Goal: Task Accomplishment & Management: Manage account settings

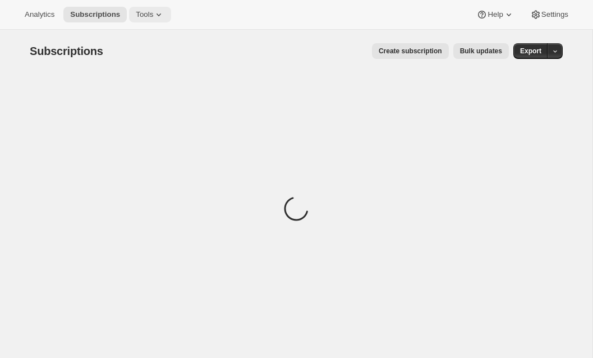
click at [153, 13] on span "Tools" at bounding box center [144, 14] width 17 height 9
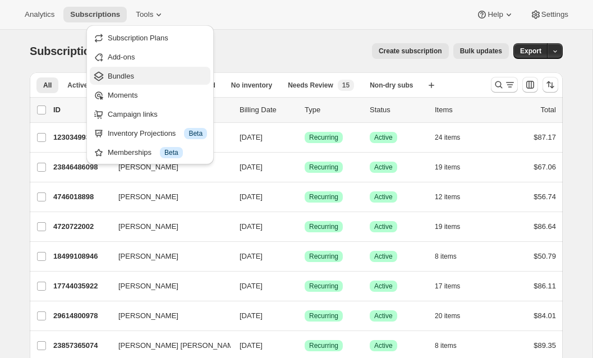
click at [133, 80] on span "Bundles" at bounding box center [121, 76] width 26 height 8
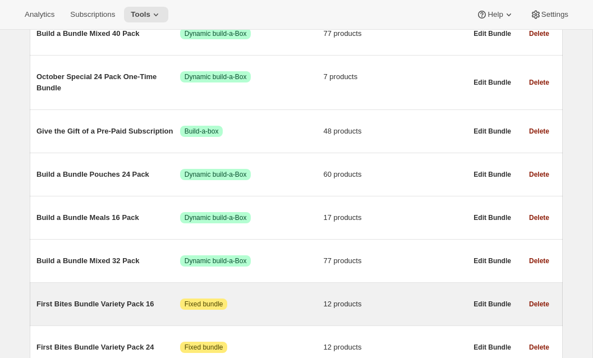
scroll to position [648, 0]
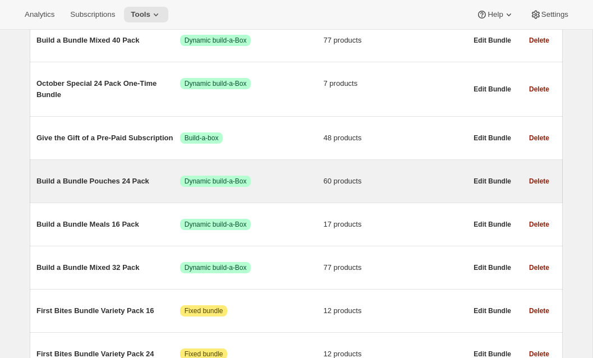
click at [112, 184] on span "Build a Bundle Pouches 24 Pack" at bounding box center [108, 180] width 144 height 11
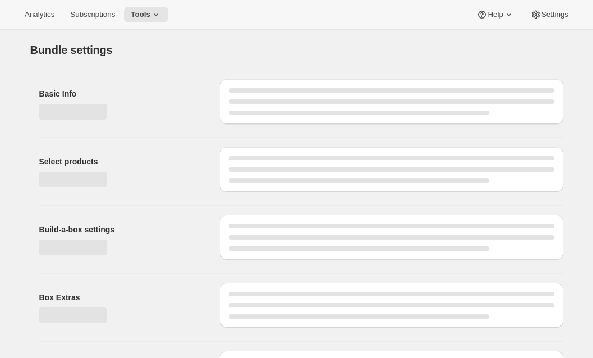
type input "Build a Bundle Pouches 24 Pack"
checkbox input "true"
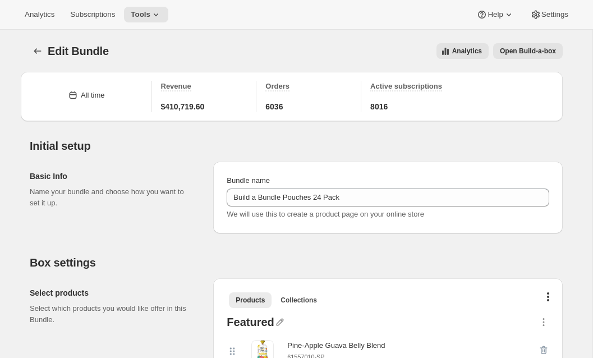
click at [275, 162] on div "Bundle name Build a Bundle Pouches 24 Pack We will use this to create a product…" at bounding box center [387, 197] width 349 height 72
click at [45, 50] on button "Bundles" at bounding box center [38, 51] width 16 height 16
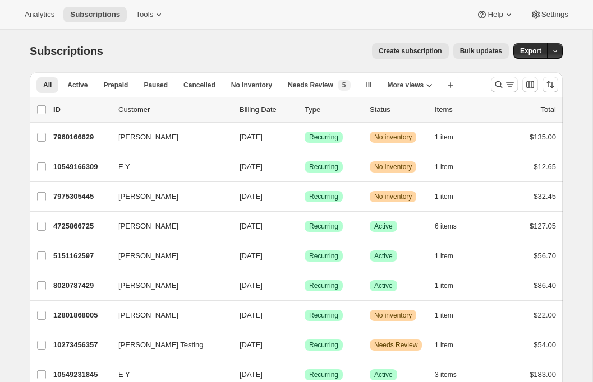
click at [551, 23] on div "Analytics Subscriptions Tools Help Settings" at bounding box center [296, 15] width 593 height 30
click at [550, 17] on span "Settings" at bounding box center [554, 14] width 27 height 9
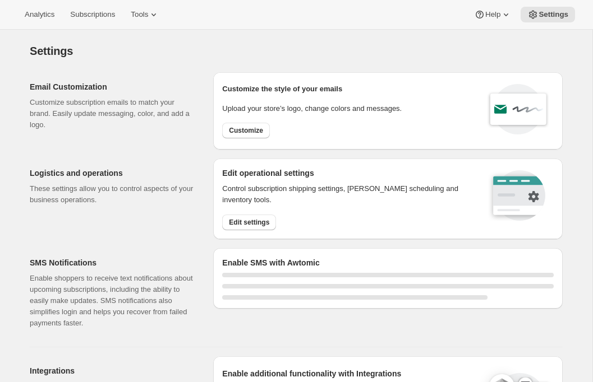
select select "22:00"
select select "09:00"
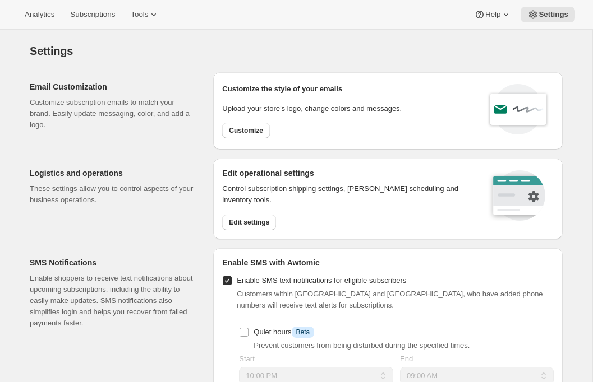
scroll to position [464, 0]
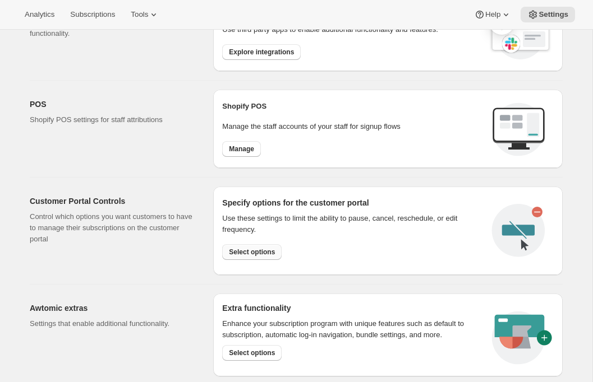
click at [252, 249] on span "Select options" at bounding box center [252, 252] width 46 height 9
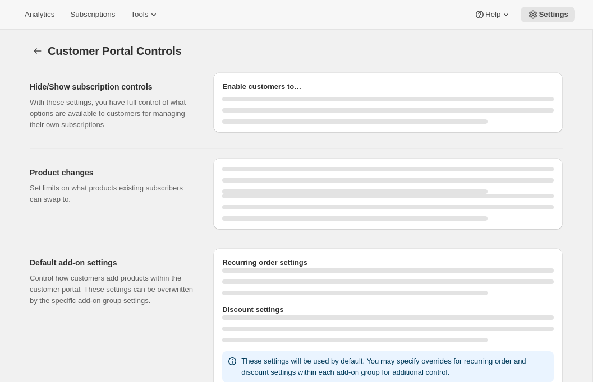
select select "INTERVAL"
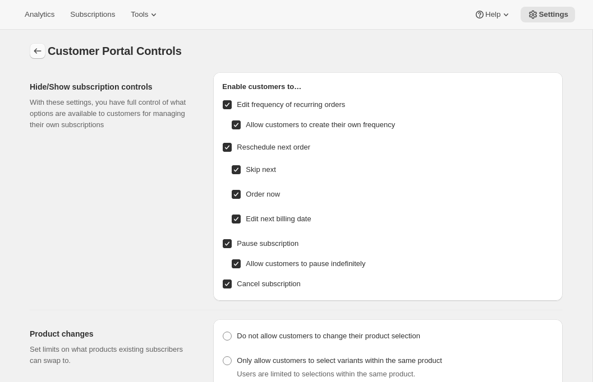
click at [36, 43] on button "Settings" at bounding box center [38, 51] width 16 height 16
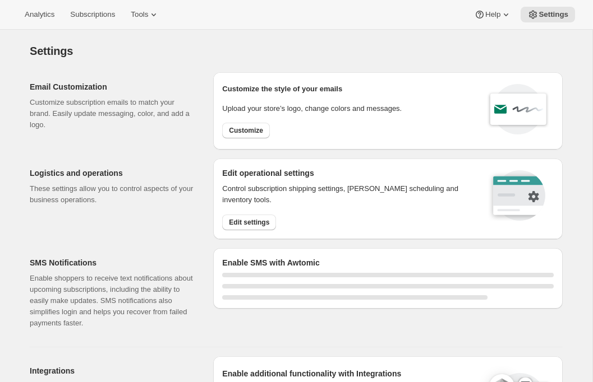
select select "22:00"
select select "09:00"
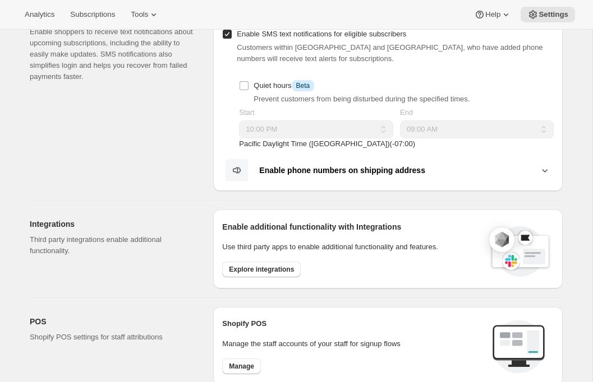
scroll to position [353, 0]
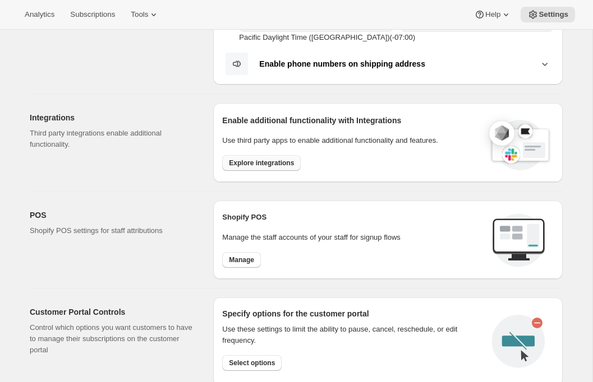
click at [242, 160] on span "Explore integrations" at bounding box center [261, 163] width 65 height 9
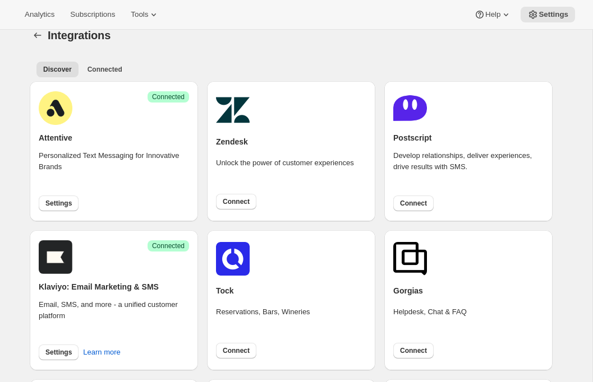
scroll to position [17, 0]
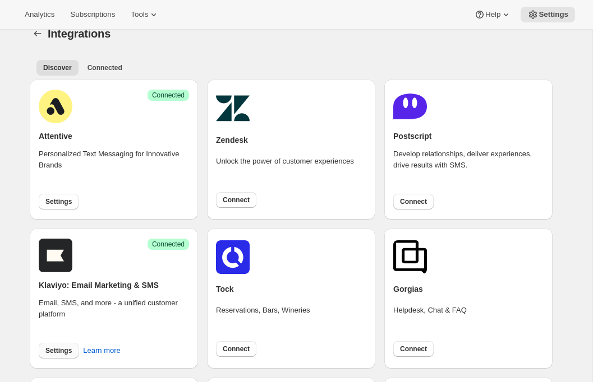
click at [50, 349] on span "Settings" at bounding box center [58, 350] width 26 height 9
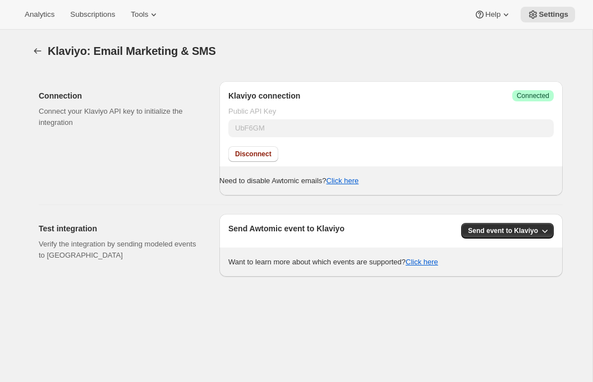
scroll to position [24, 0]
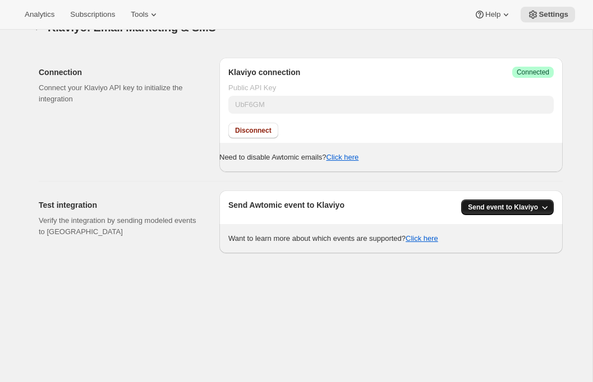
click at [479, 211] on span "Send event to Klaviyo" at bounding box center [503, 207] width 70 height 9
click at [476, 233] on span "Send event to Klaviyo" at bounding box center [505, 230] width 71 height 8
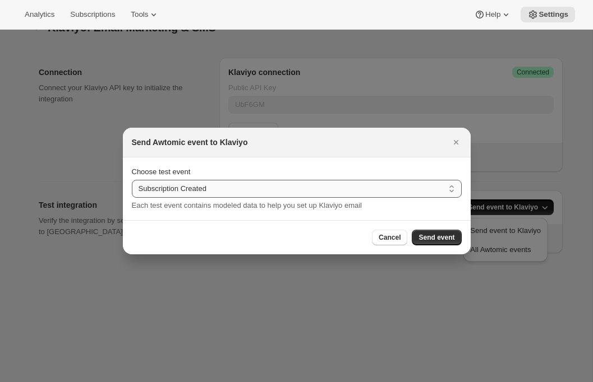
click at [376, 187] on select "Subscription Created Subscription Cancelled Subscription Changed Frequency Subs…" at bounding box center [297, 189] width 330 height 18
